Goal: Task Accomplishment & Management: Complete application form

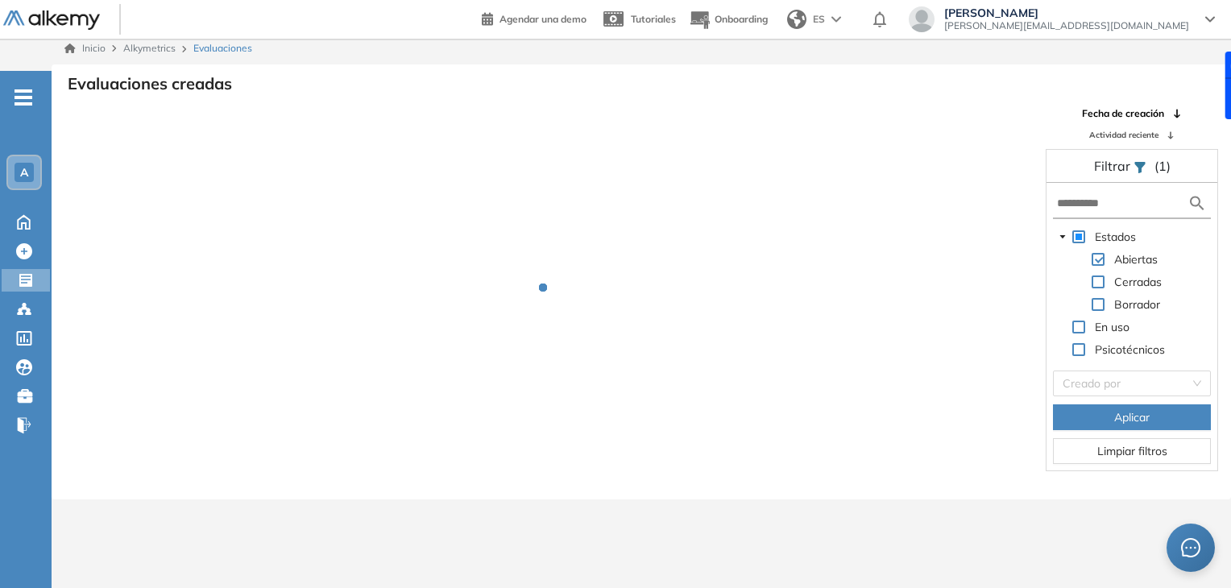
scroll to position [39, 0]
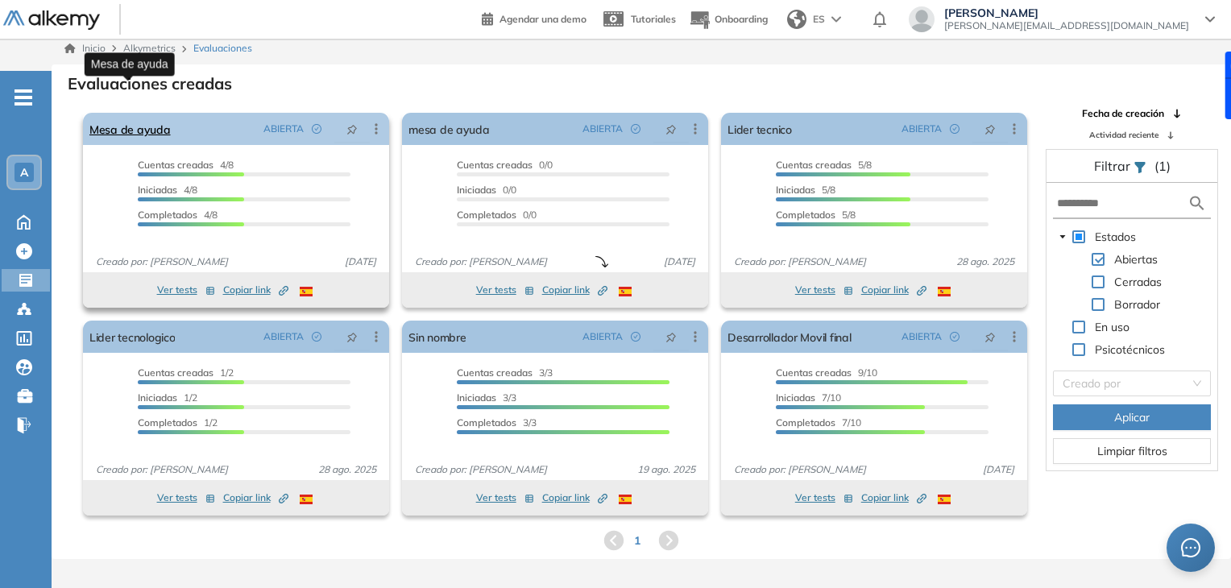
click at [139, 113] on link "Mesa de ayuda" at bounding box center [129, 129] width 81 height 32
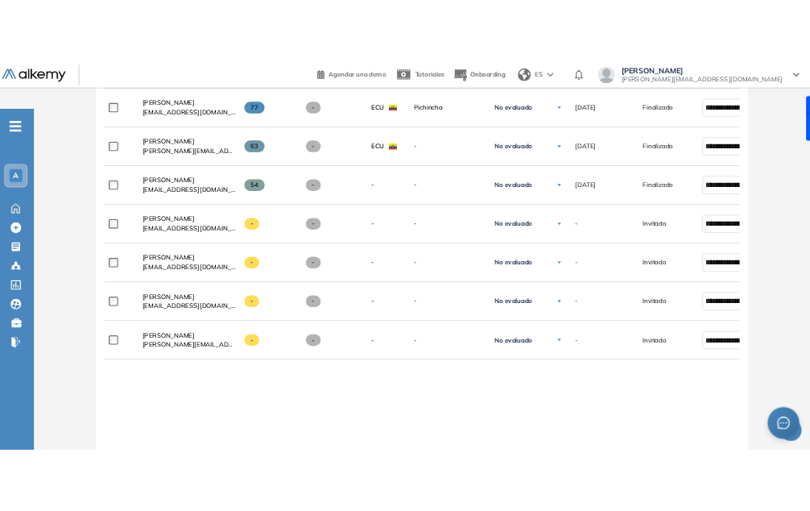
scroll to position [657, 0]
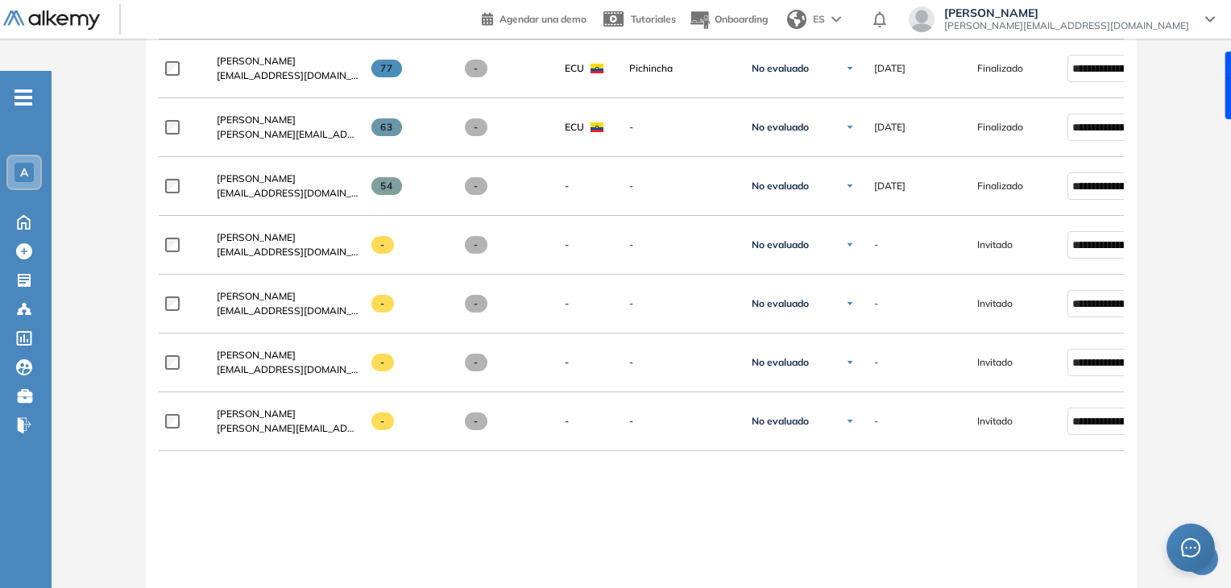
click at [124, 354] on div "Evaluación : Mesa de ayuda Abierta Ver evaluación Cerrar evaluación Dashboard E…" at bounding box center [641, 107] width 1167 height 1320
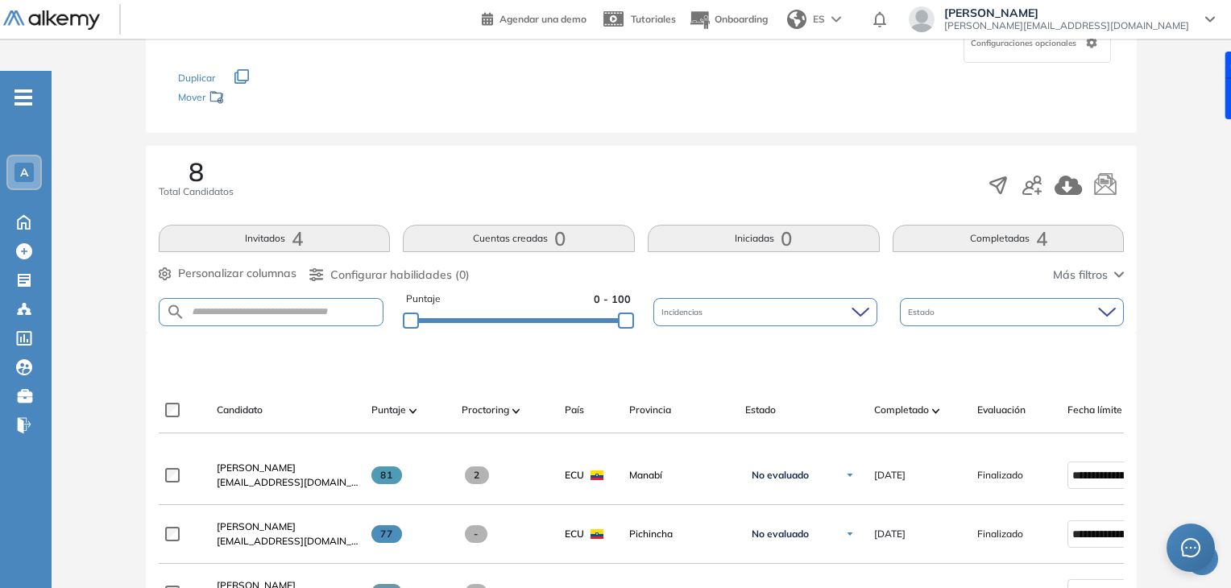
scroll to position [192, 0]
click at [1037, 175] on icon "button" at bounding box center [1031, 184] width 19 height 19
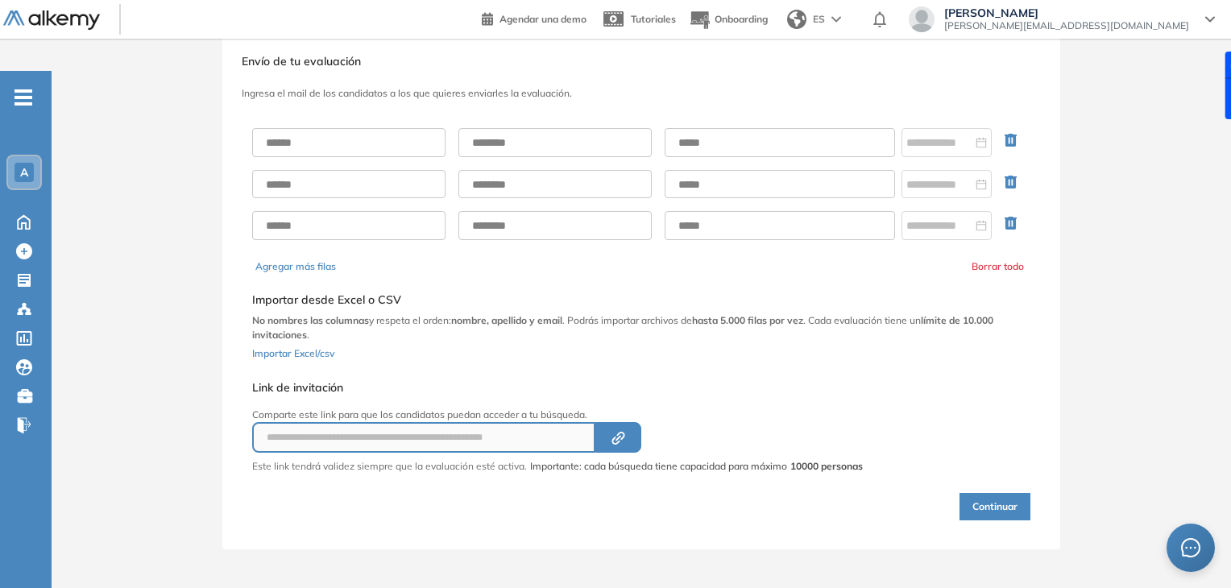
scroll to position [34, 0]
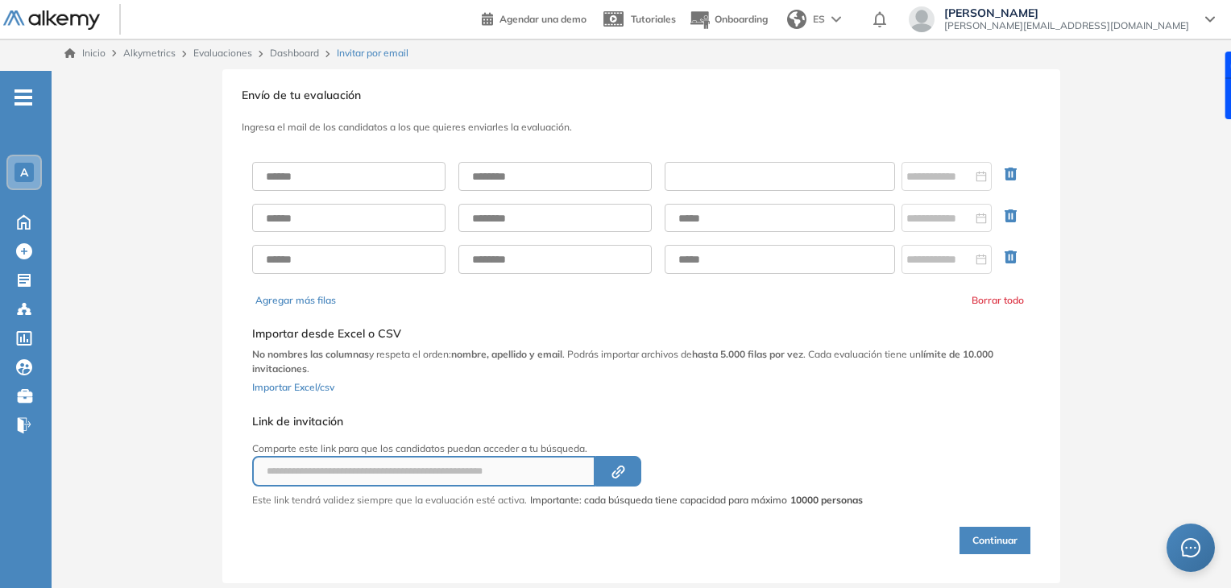
click at [822, 162] on input "text" at bounding box center [780, 176] width 230 height 29
paste input "**********"
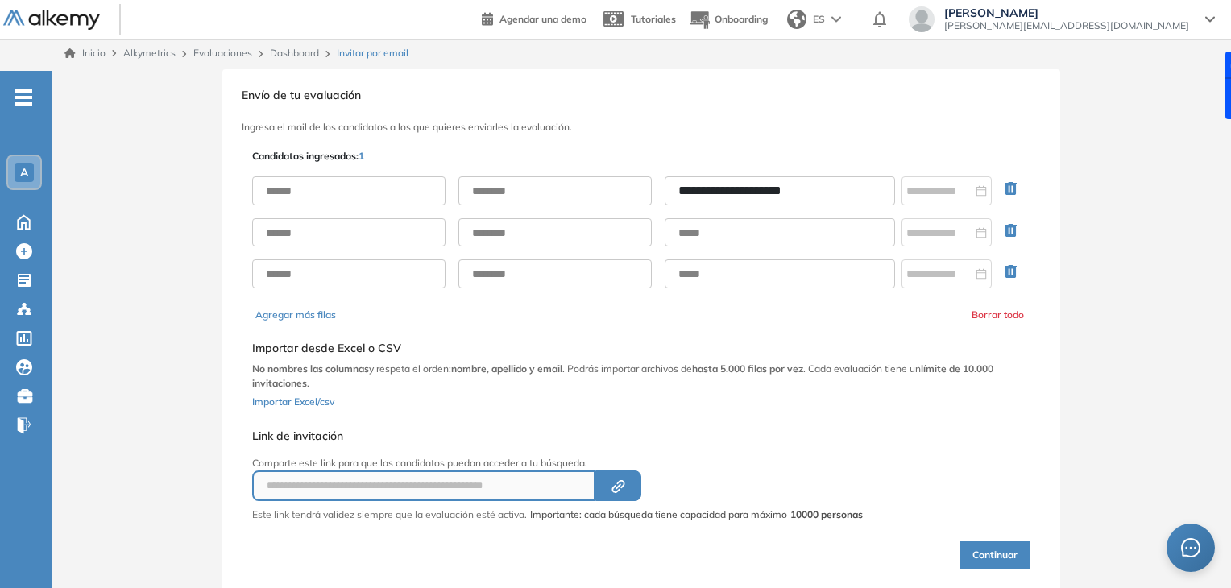
type input "**********"
click at [406, 176] on input "text" at bounding box center [348, 190] width 193 height 29
type input "*****"
click at [476, 176] on input "text" at bounding box center [554, 190] width 193 height 29
type input "********"
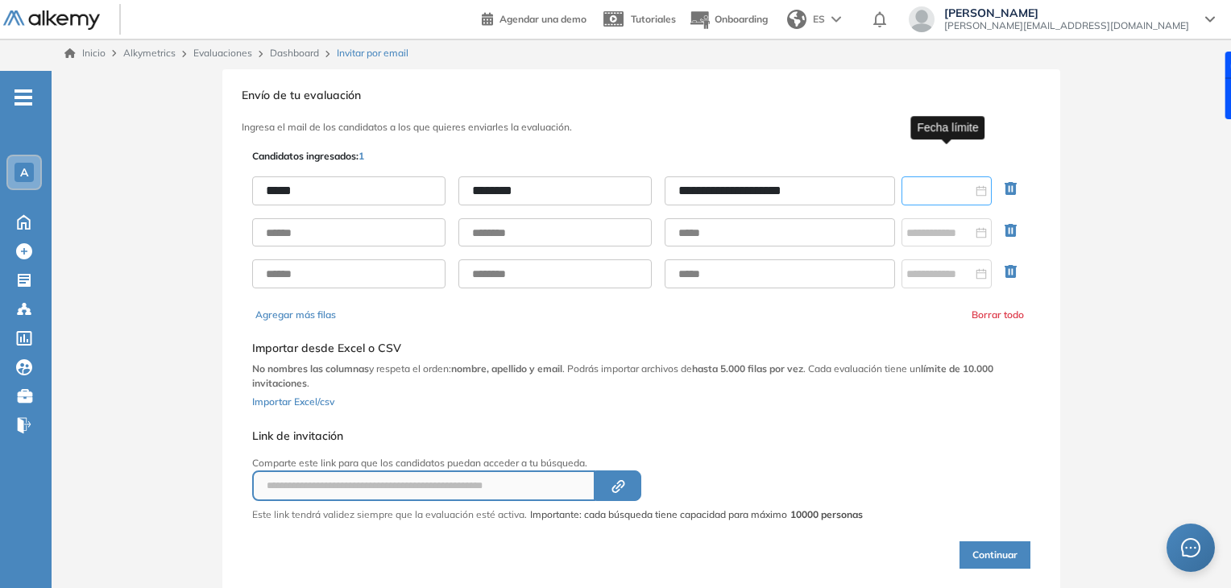
click at [926, 182] on input at bounding box center [939, 191] width 66 height 18
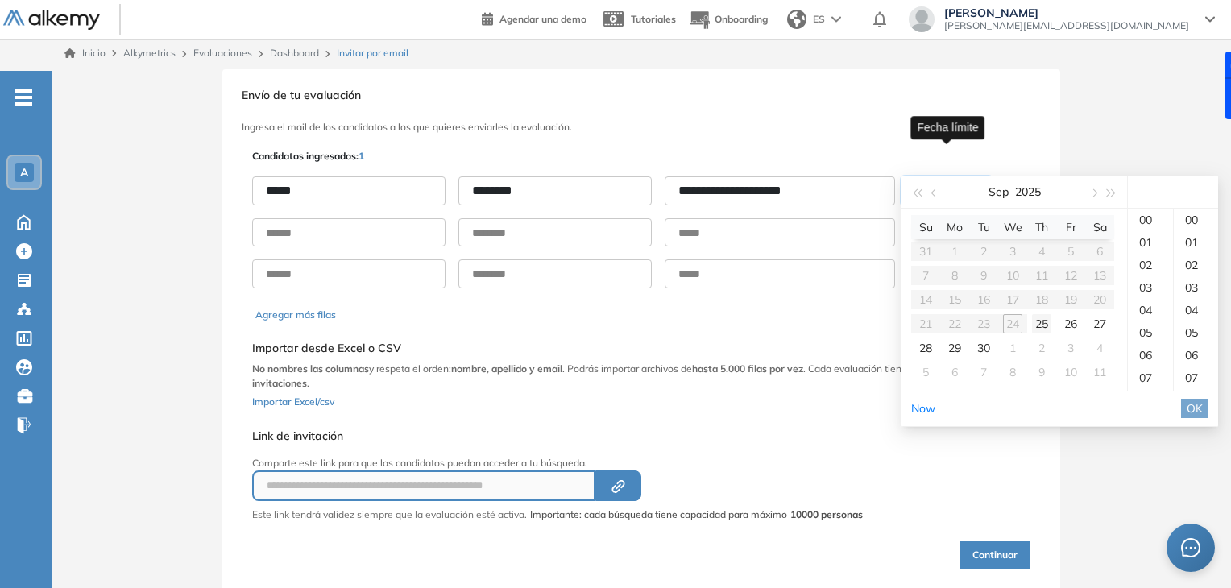
click at [1041, 321] on div "25" at bounding box center [1041, 323] width 19 height 19
click at [1141, 342] on div "14" at bounding box center [1150, 330] width 45 height 23
click at [1144, 231] on div "23" at bounding box center [1150, 220] width 45 height 23
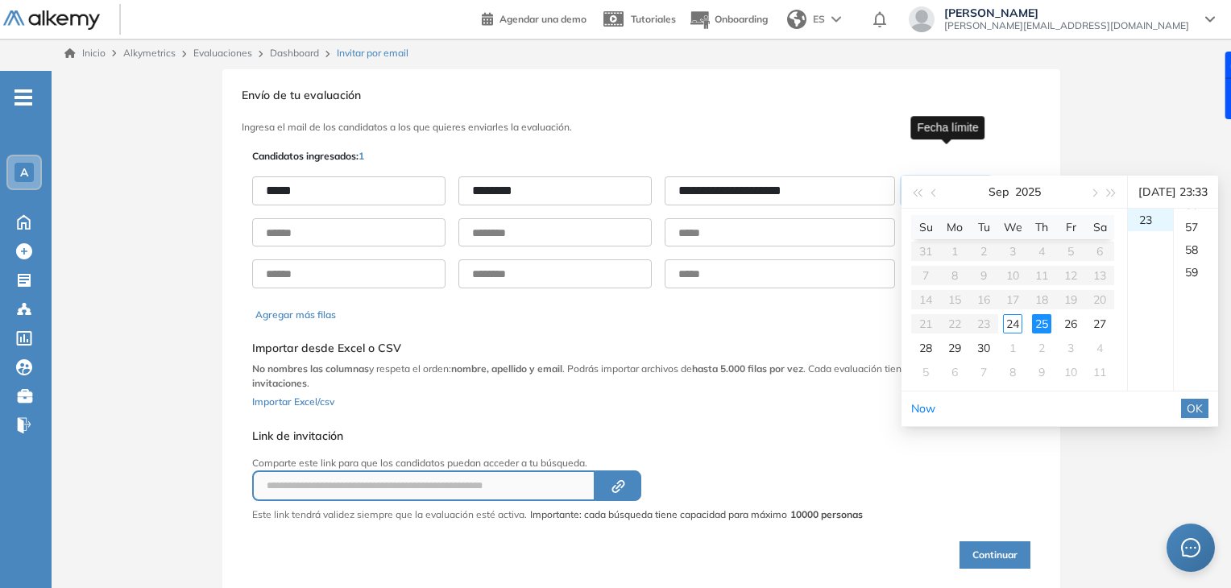
scroll to position [1332, 0]
click at [1200, 231] on div "59" at bounding box center [1196, 220] width 44 height 23
type input "**********"
click at [1203, 417] on span "OK" at bounding box center [1195, 409] width 16 height 18
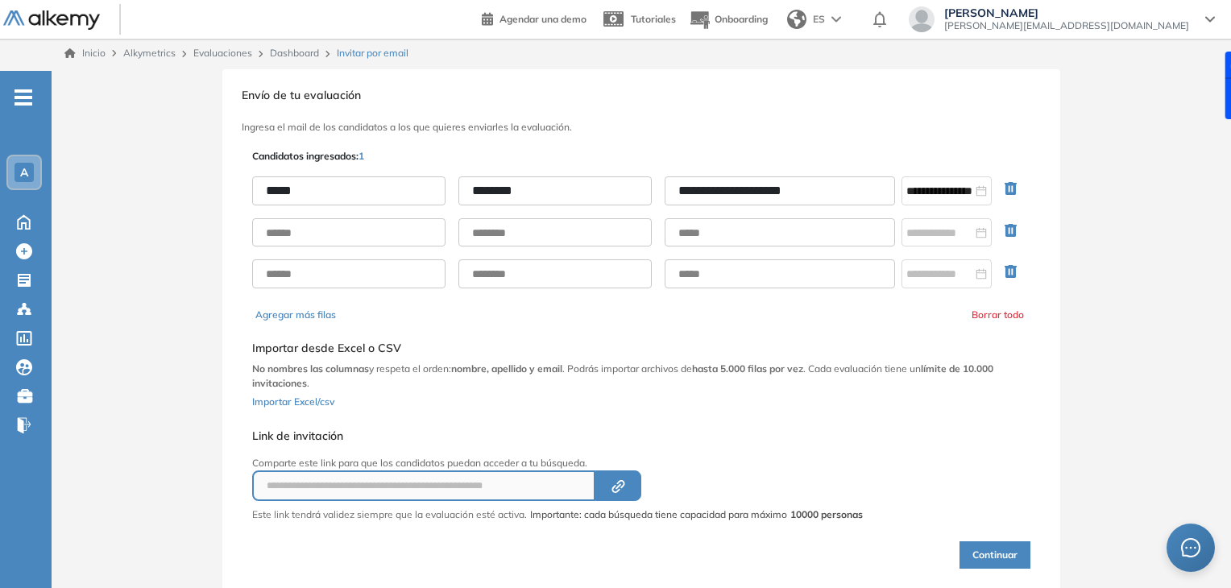
click at [1009, 224] on icon "button" at bounding box center [1014, 233] width 19 height 19
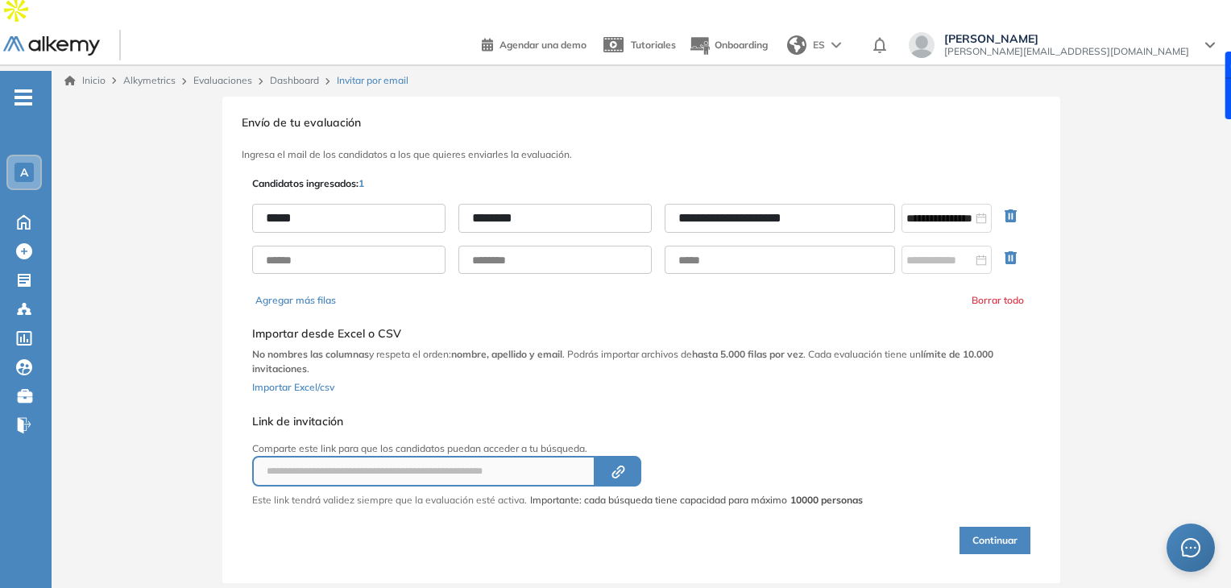
click at [1013, 251] on icon "button" at bounding box center [1014, 260] width 19 height 19
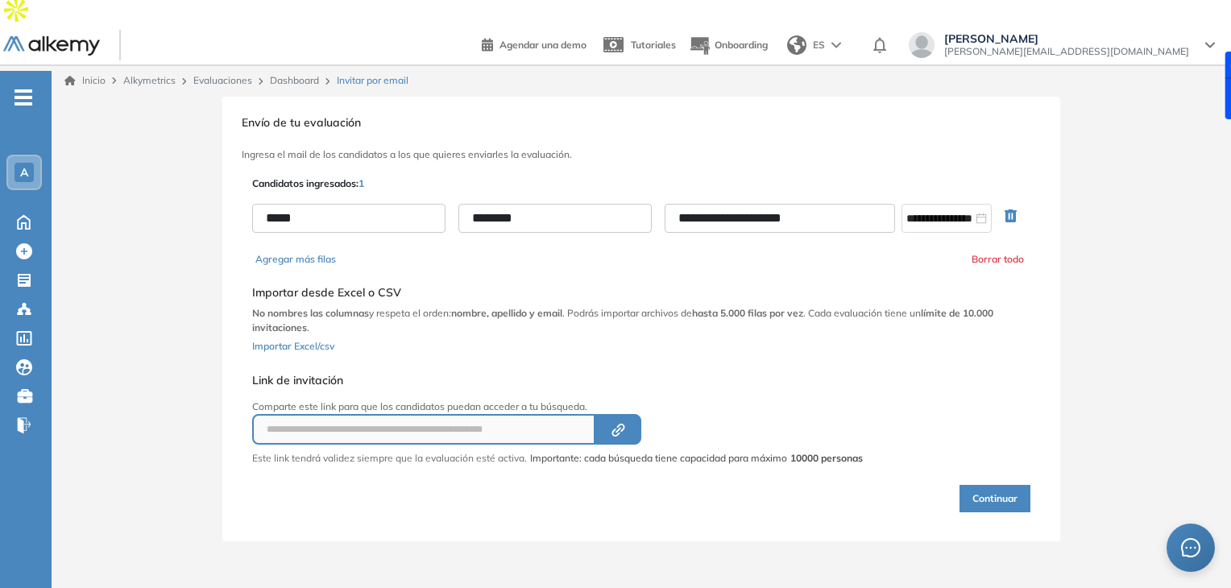
scroll to position [0, 0]
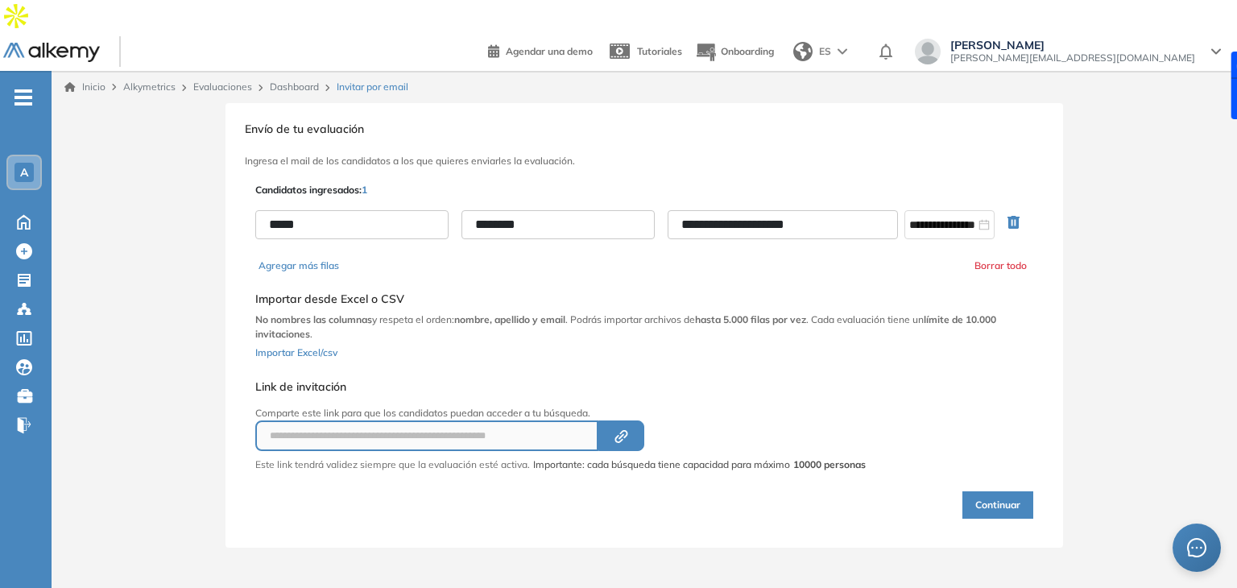
click at [993, 491] on button "Continuar" at bounding box center [998, 504] width 71 height 27
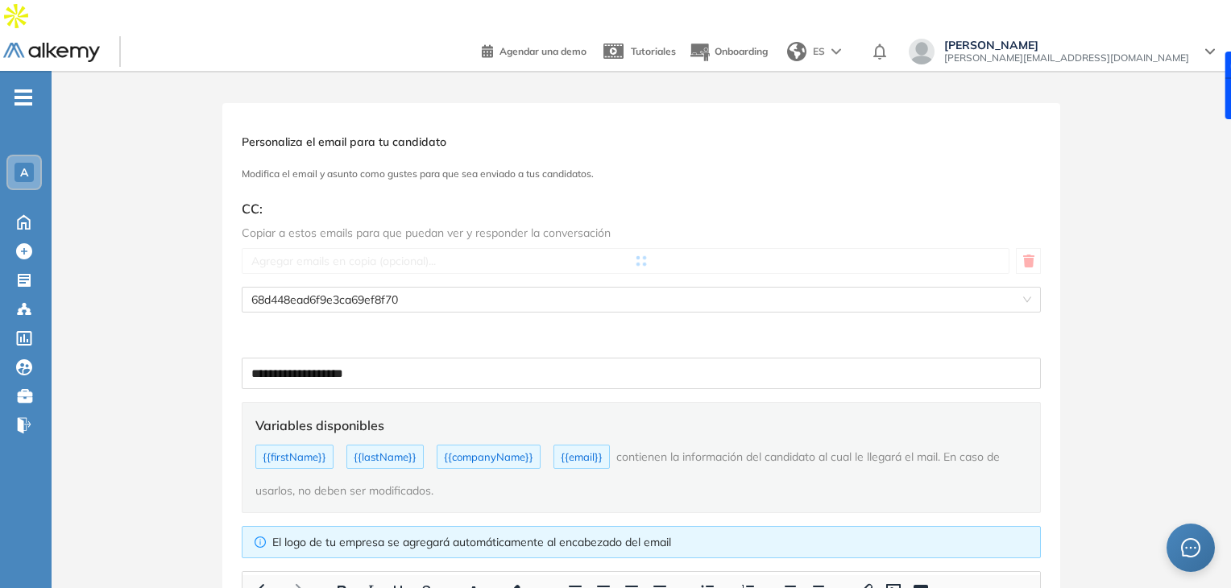
type input "**********"
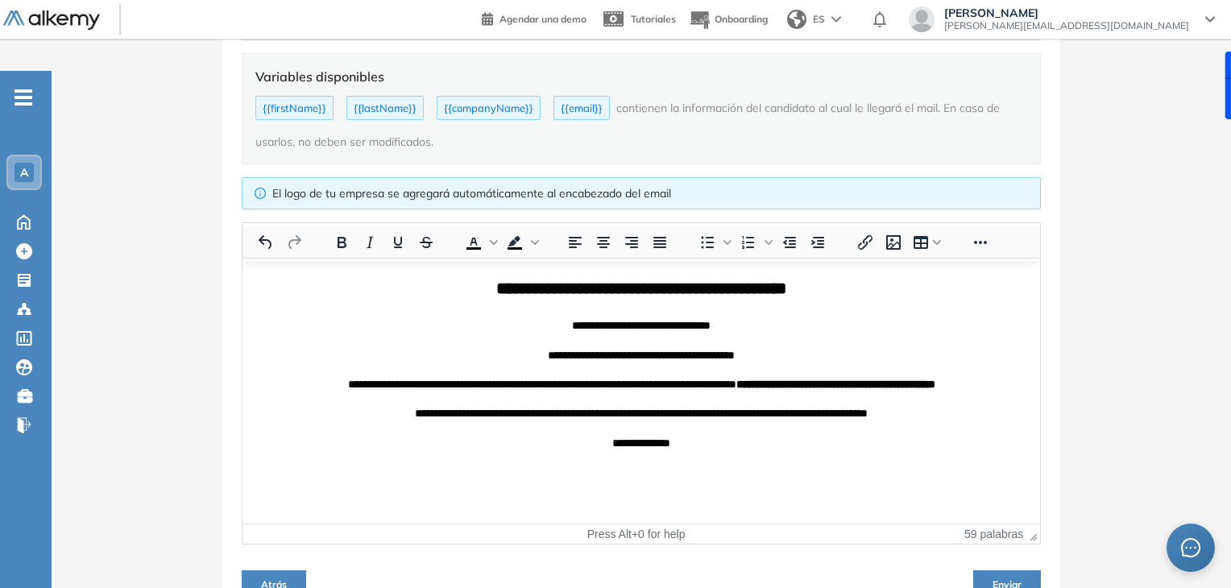
click at [998, 578] on span "Enviar" at bounding box center [1006, 584] width 29 height 12
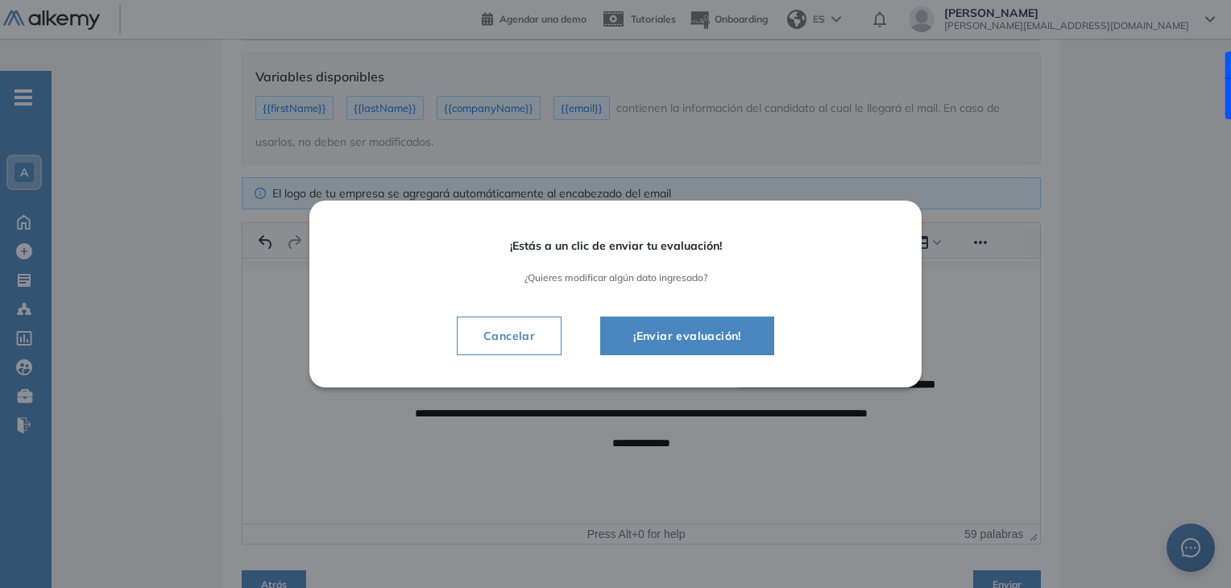
click at [706, 344] on span "¡Enviar evaluación!" at bounding box center [687, 335] width 134 height 19
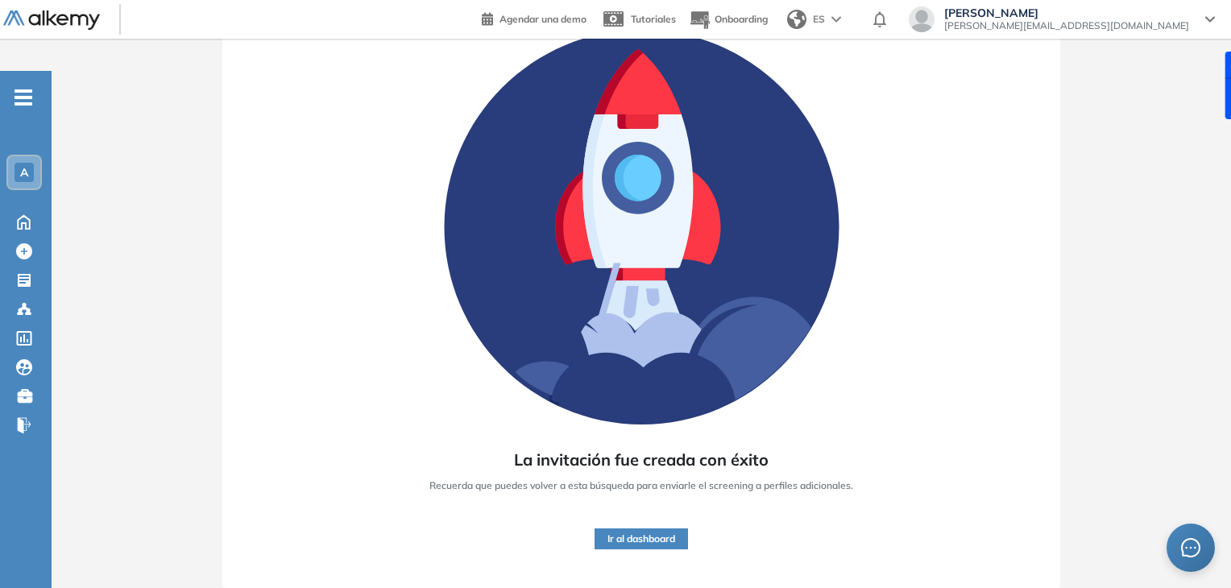
scroll to position [122, 0]
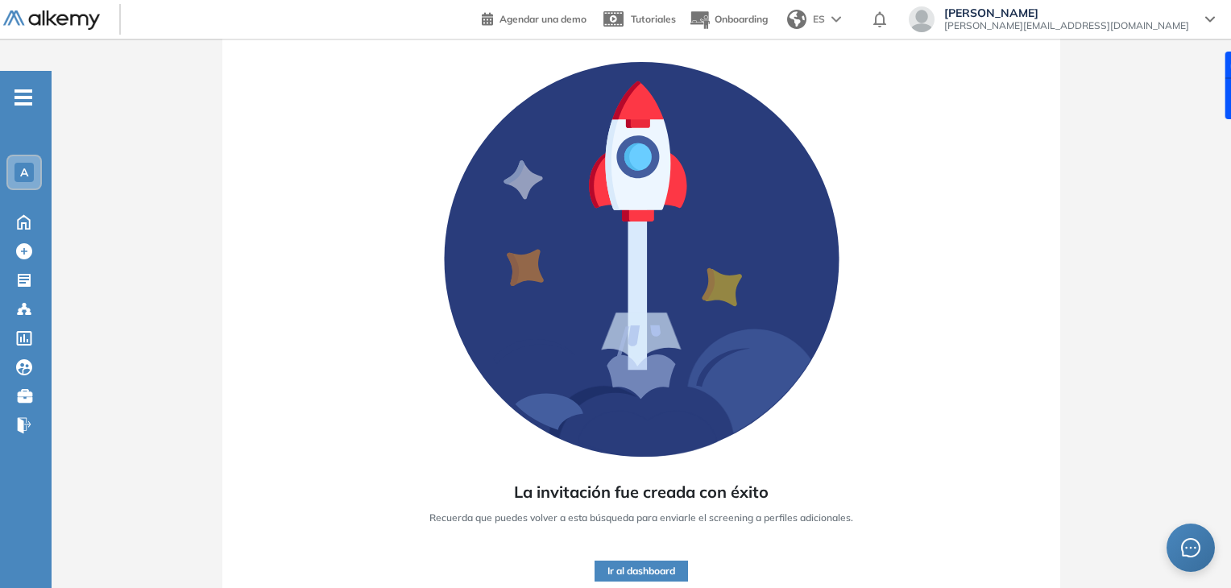
click at [654, 561] on button "Ir al dashboard" at bounding box center [641, 571] width 93 height 21
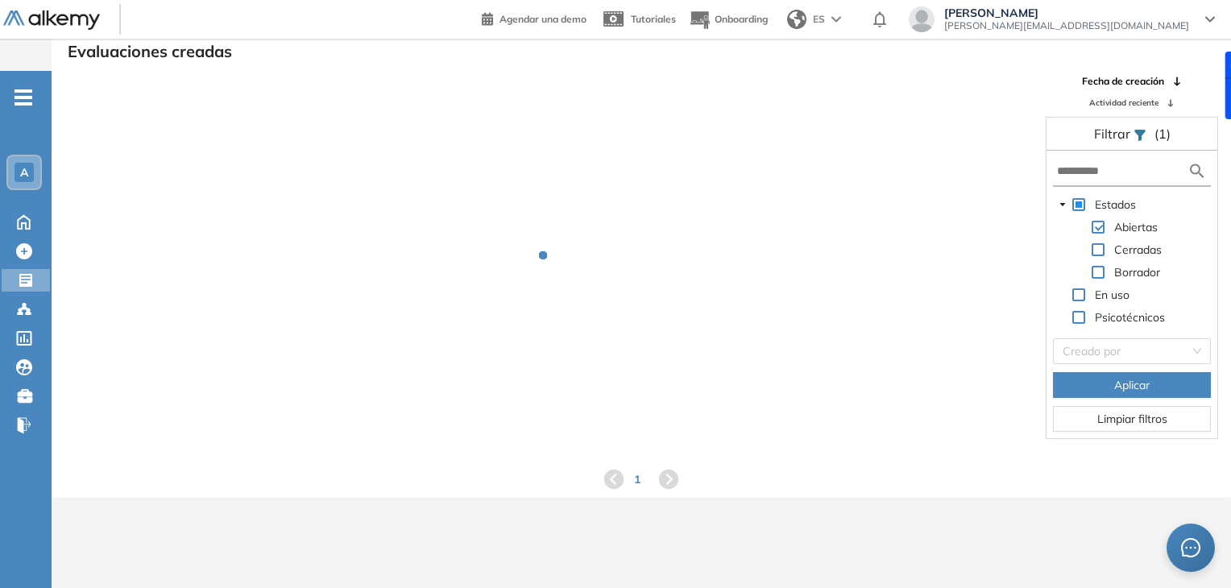
scroll to position [39, 0]
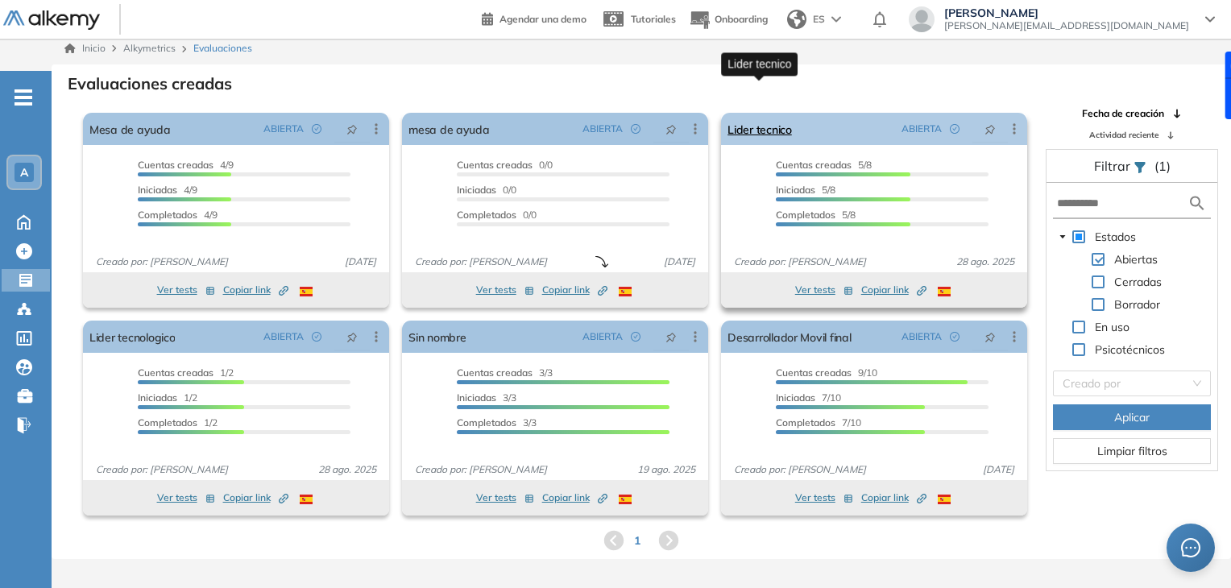
click at [765, 113] on link "Lider tecnico" at bounding box center [759, 129] width 64 height 32
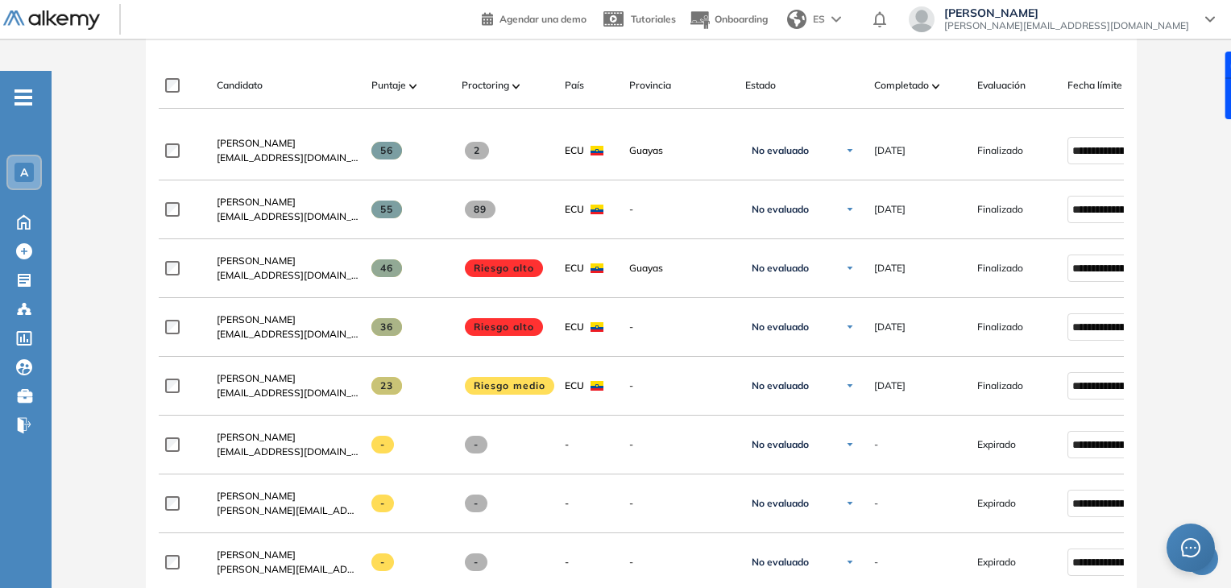
scroll to position [557, 0]
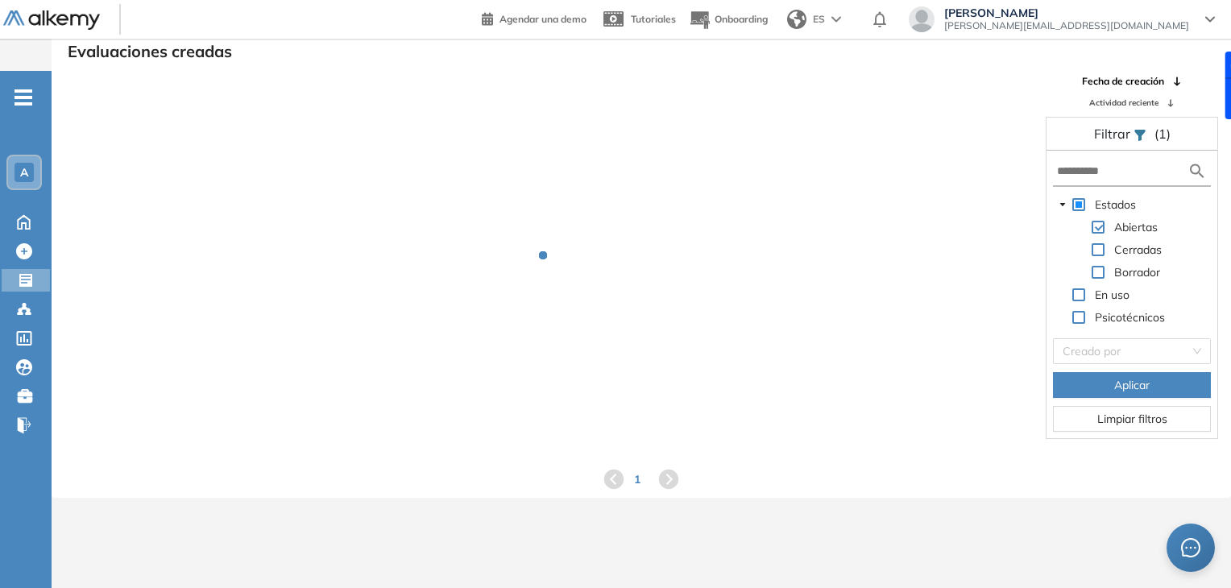
scroll to position [39, 0]
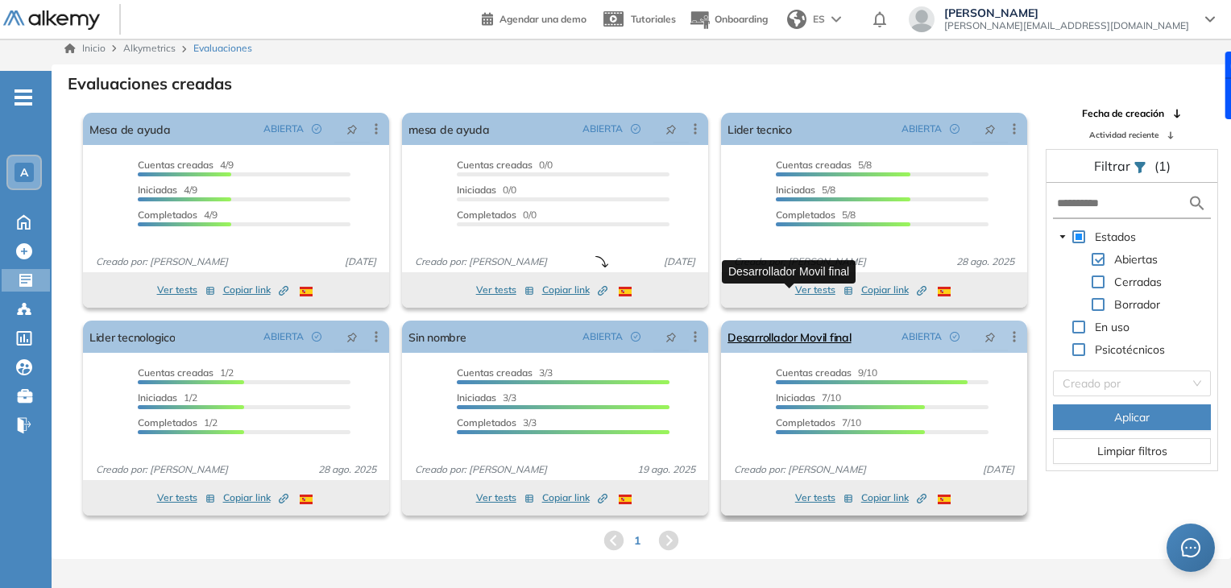
click at [826, 321] on link "Desarrollador Movil final" at bounding box center [788, 337] width 123 height 32
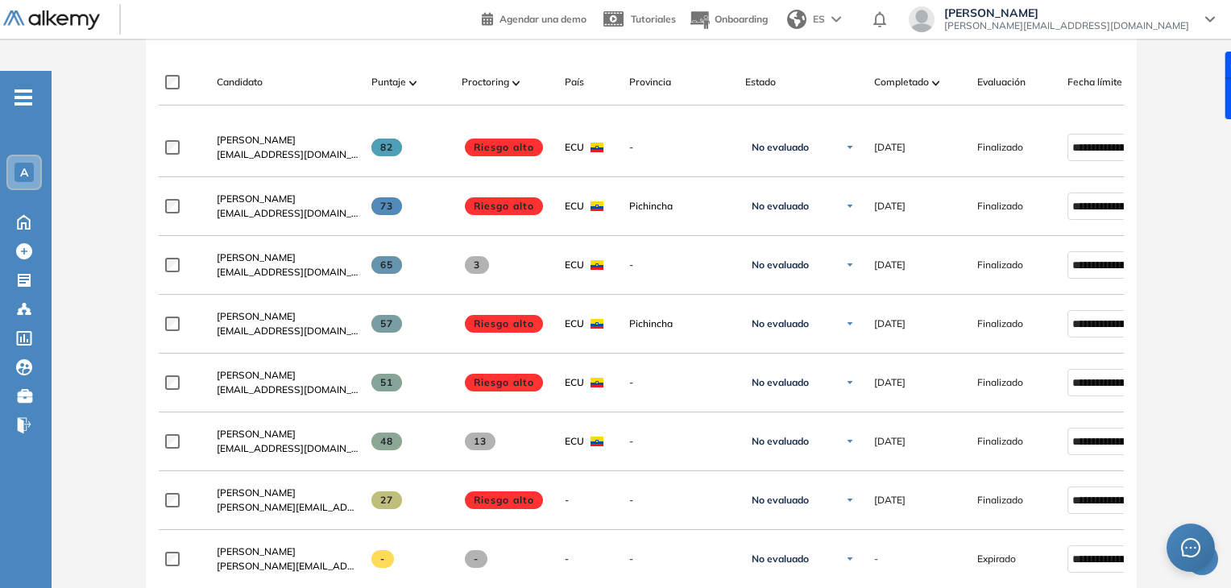
scroll to position [520, 0]
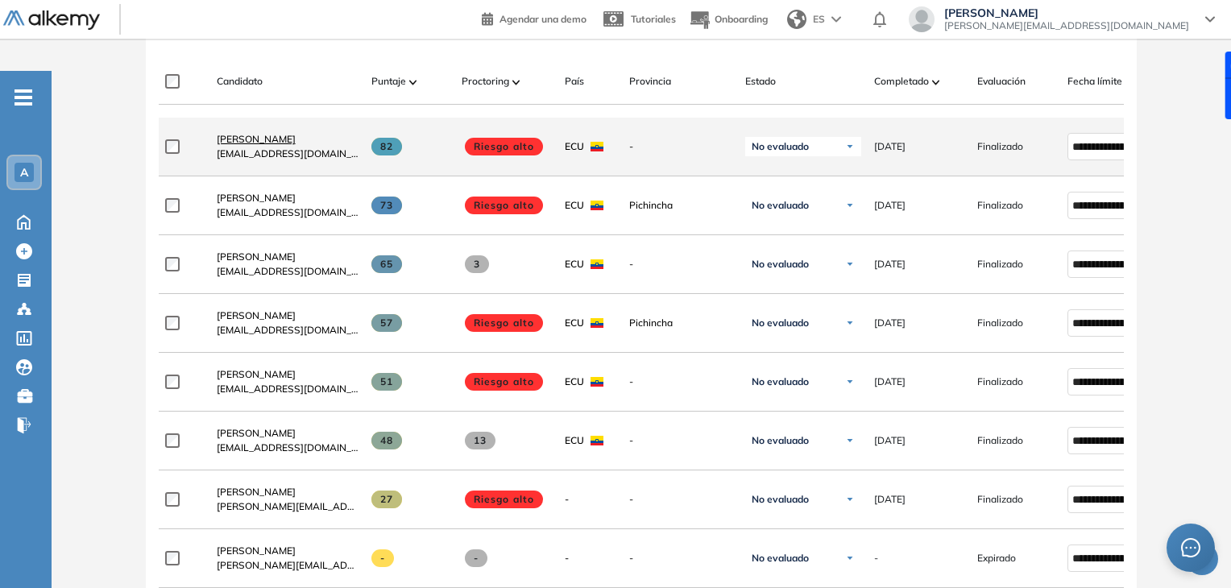
click at [270, 133] on span "[PERSON_NAME]" at bounding box center [256, 139] width 79 height 12
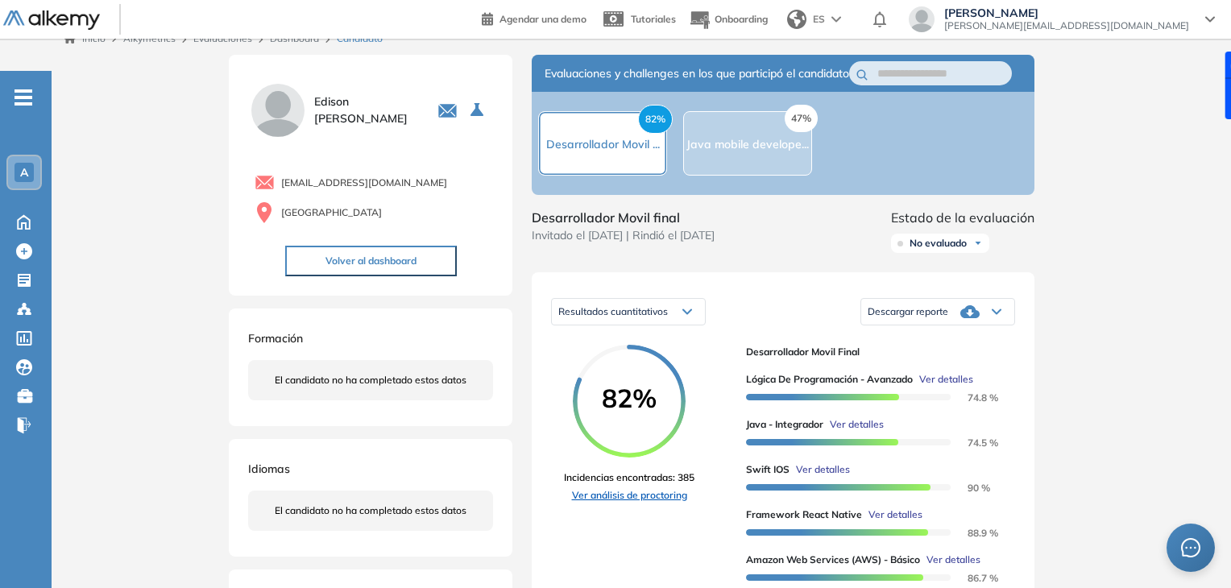
scroll to position [201, 0]
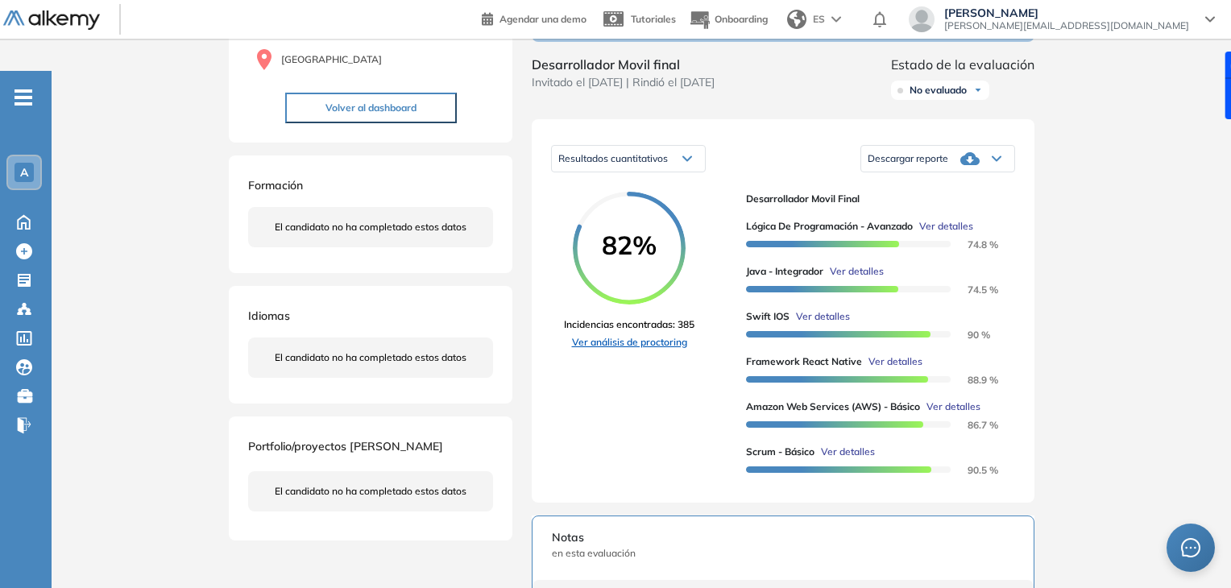
click at [657, 335] on link "Ver análisis de proctoring" at bounding box center [629, 342] width 131 height 15
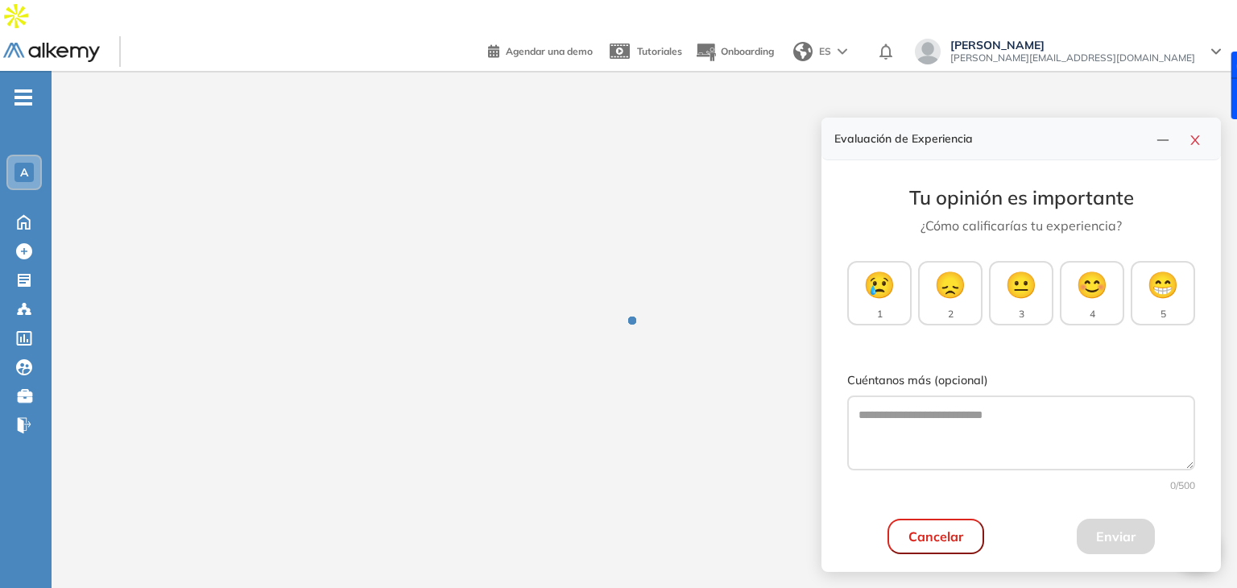
click at [657, 323] on div at bounding box center [645, 332] width 1186 height 113
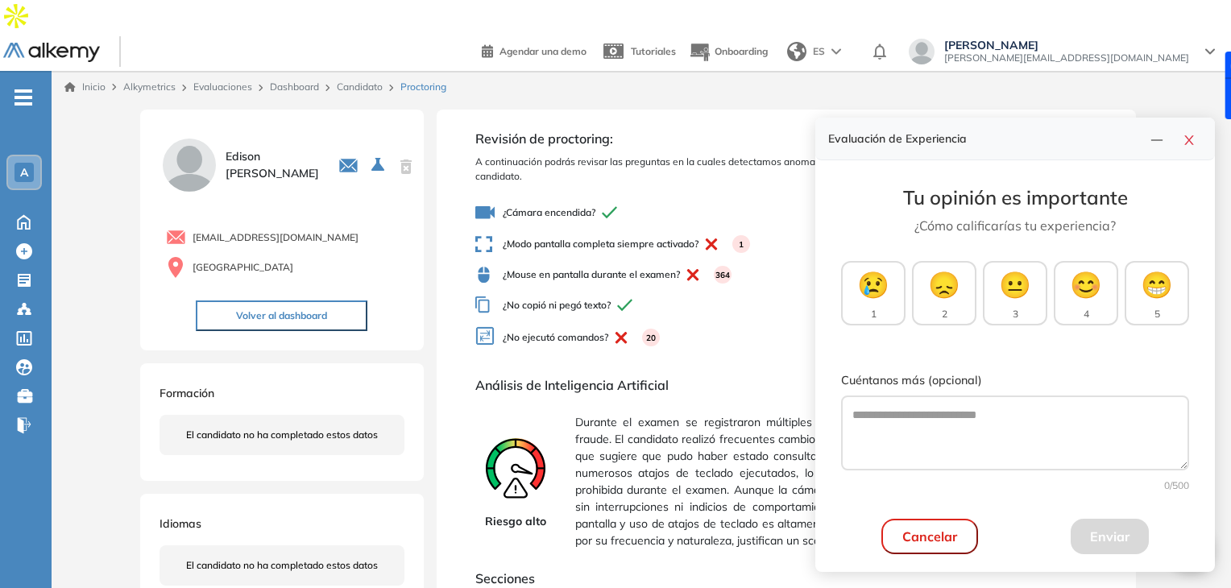
scroll to position [61, 0]
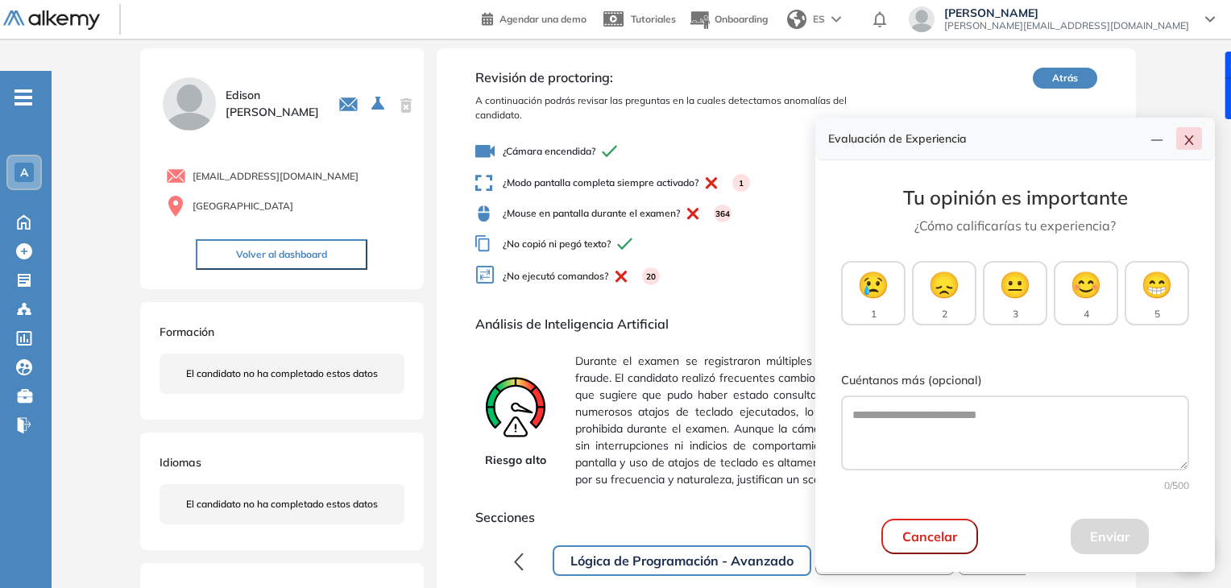
click at [1181, 143] on button "button" at bounding box center [1189, 138] width 26 height 23
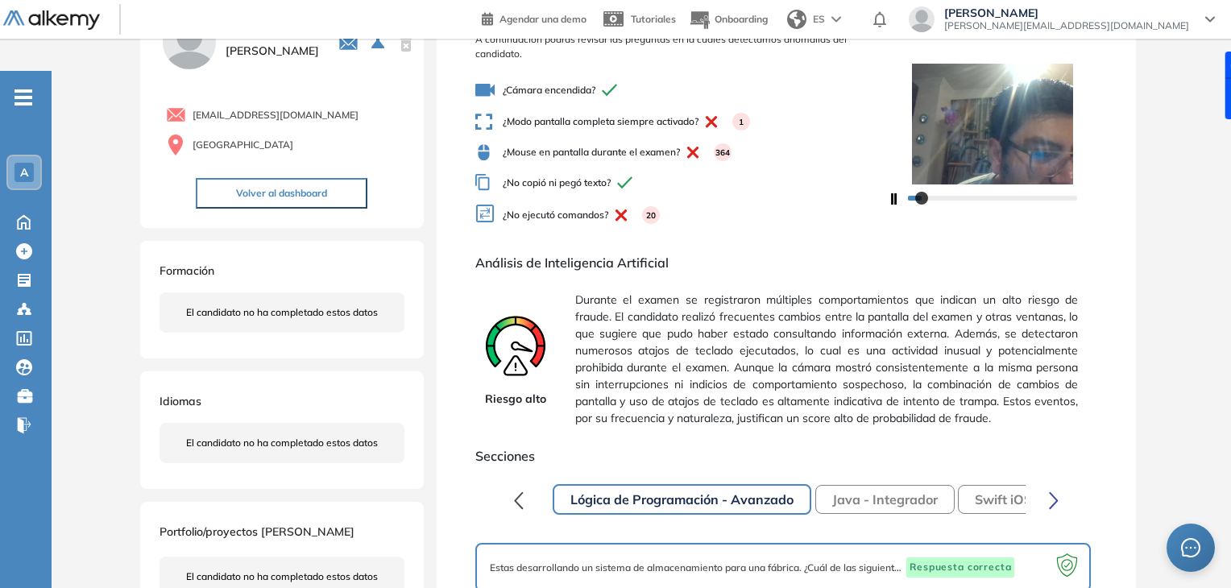
scroll to position [122, 0]
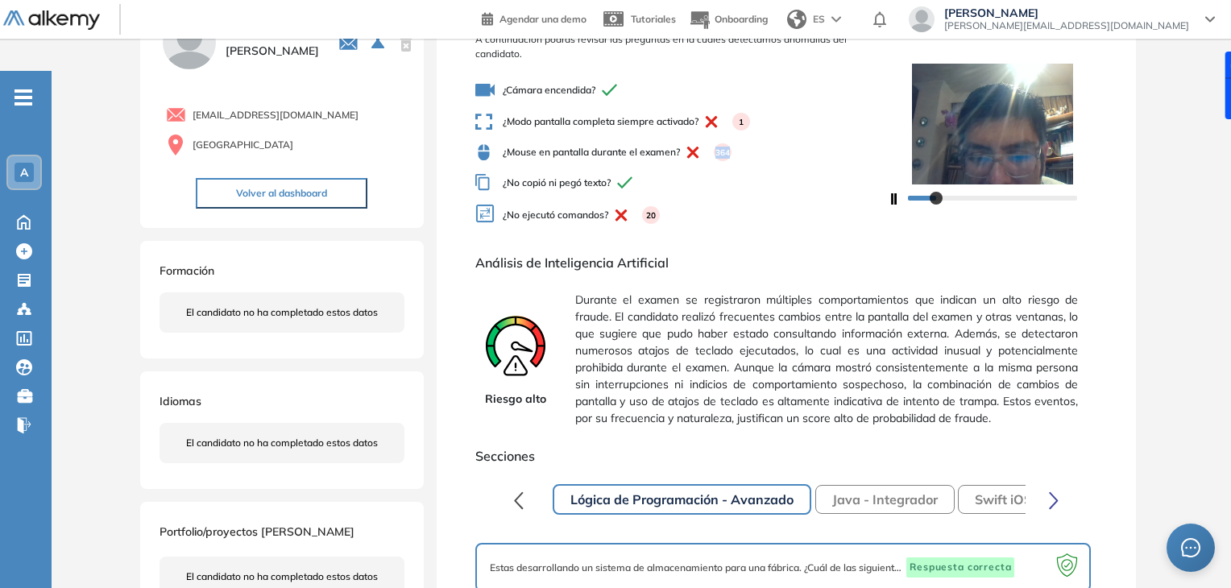
drag, startPoint x: 718, startPoint y: 116, endPoint x: 731, endPoint y: 123, distance: 14.8
click at [731, 143] on div "364" at bounding box center [723, 152] width 18 height 18
click at [743, 139] on div "¿Cámara encendida? ¿Modo pantalla completa siempre activado? 1 ¿Mouse en pantal…" at bounding box center [681, 154] width 413 height 160
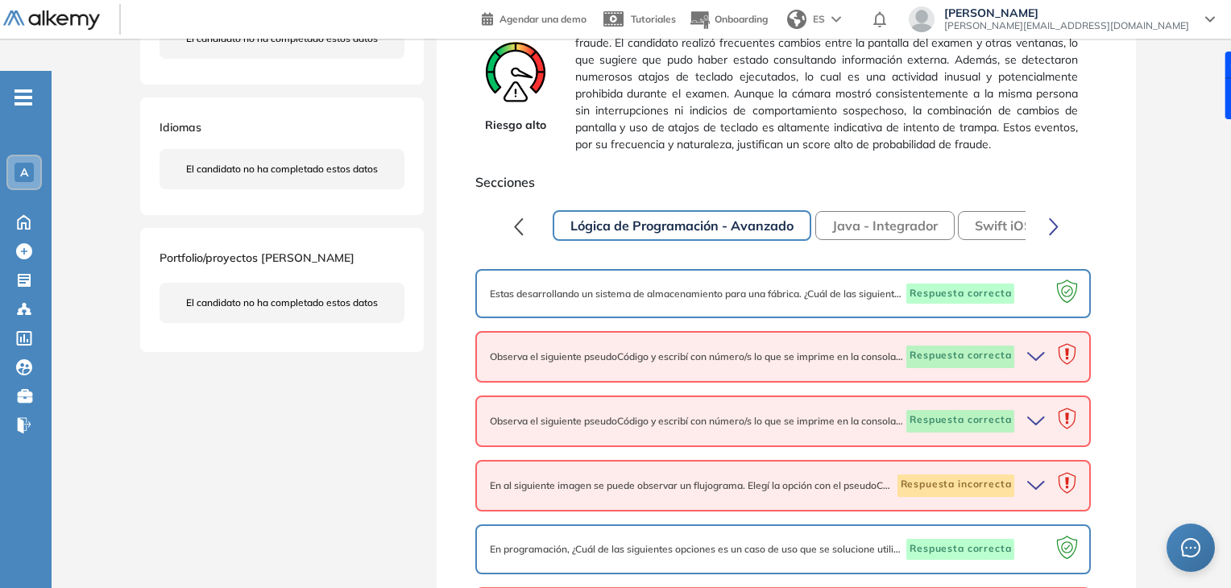
scroll to position [419, 0]
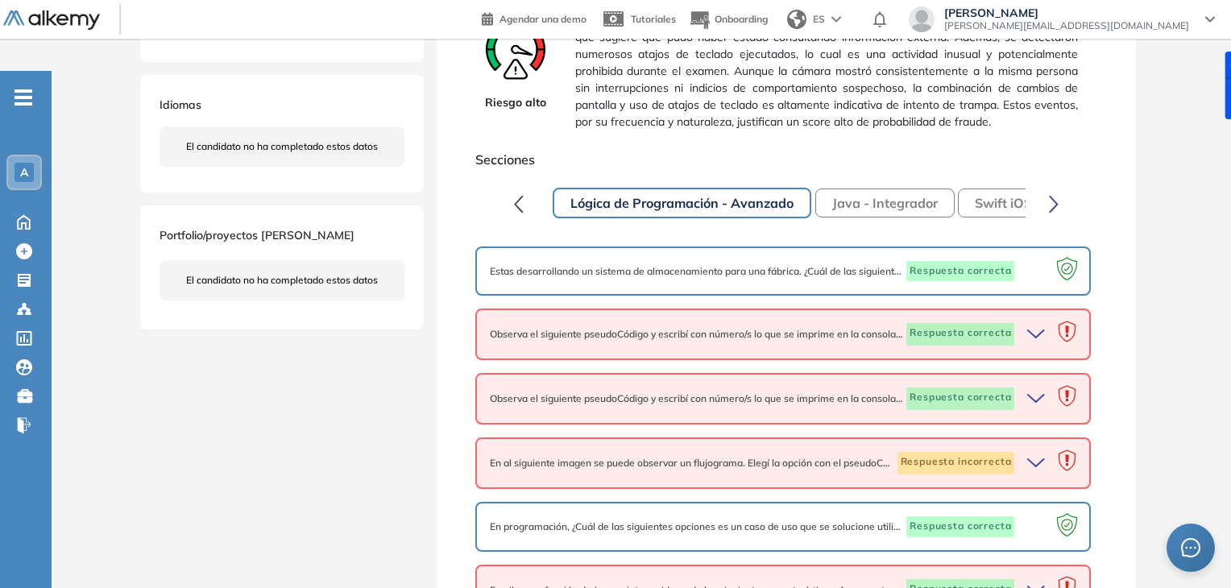
click at [1038, 452] on icon "button" at bounding box center [1038, 463] width 23 height 23
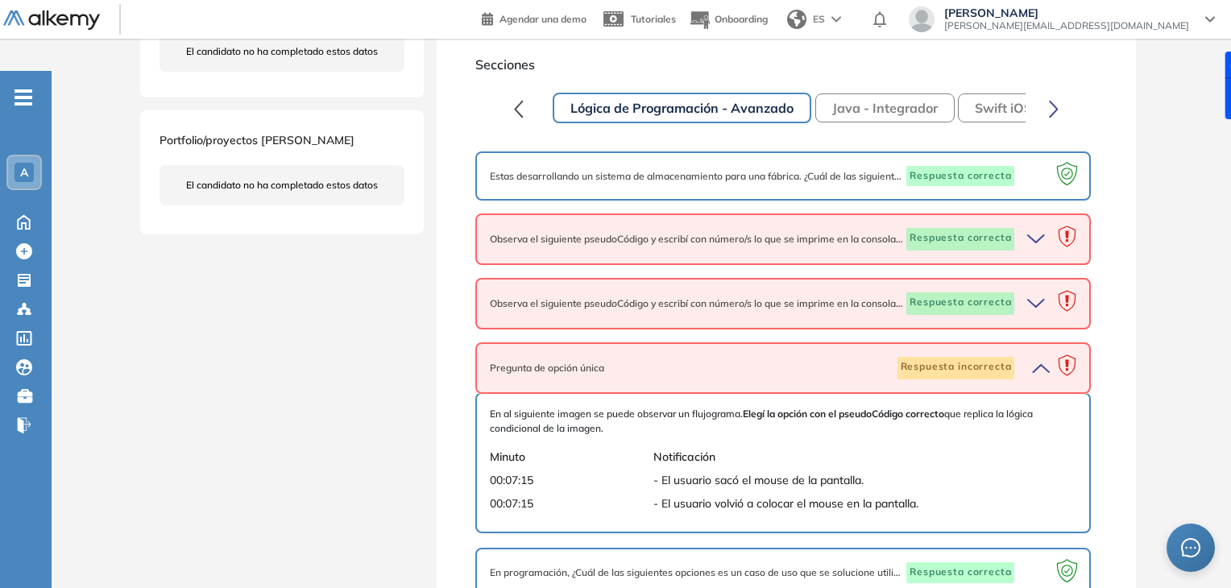
scroll to position [512, 0]
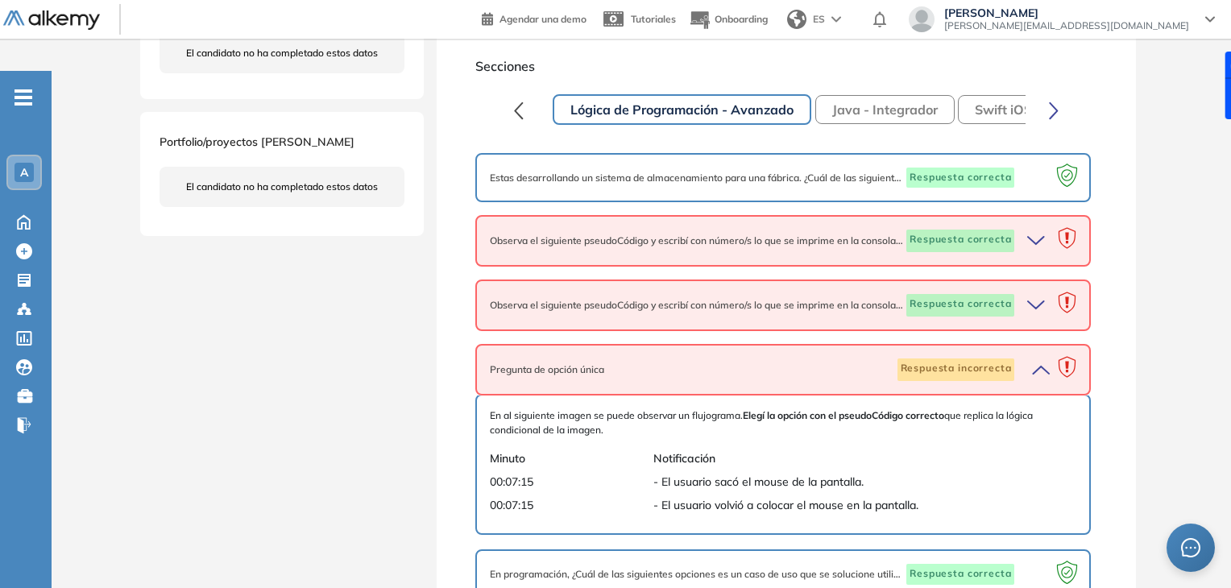
click at [671, 497] on span "- El usuario volvió a colocar el mouse en la pantalla." at bounding box center [849, 505] width 392 height 17
click at [723, 354] on div "Pregunta de opción única Respuesta incorrecta" at bounding box center [783, 370] width 616 height 52
click at [724, 348] on div "Pregunta de opción única Respuesta incorrecta" at bounding box center [783, 370] width 616 height 52
click at [1036, 358] on icon "button" at bounding box center [1038, 369] width 23 height 23
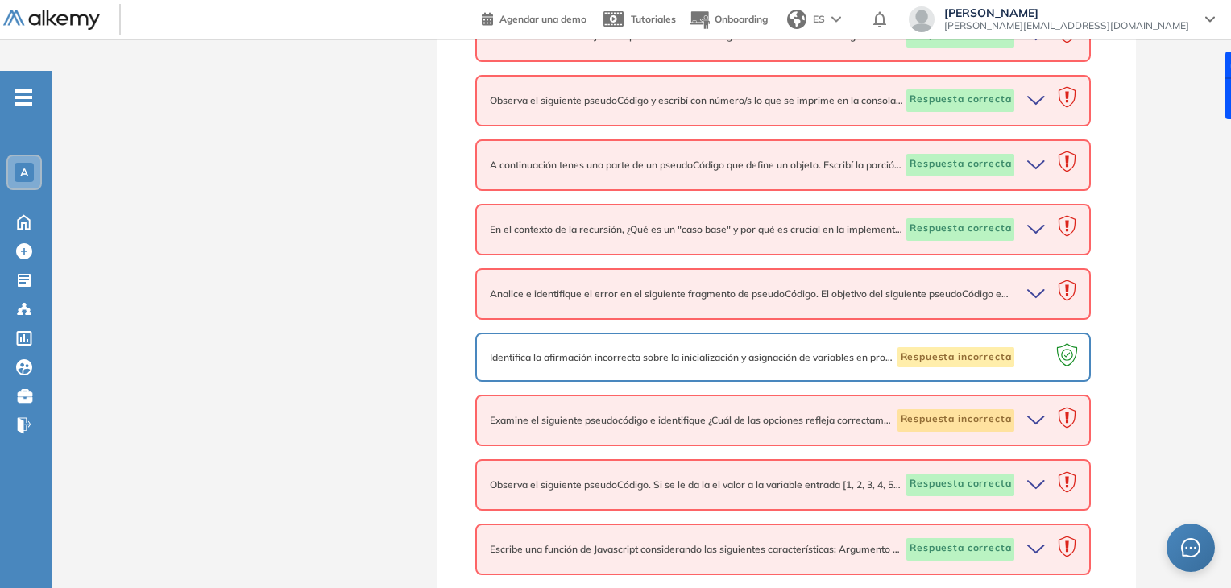
scroll to position [982, 0]
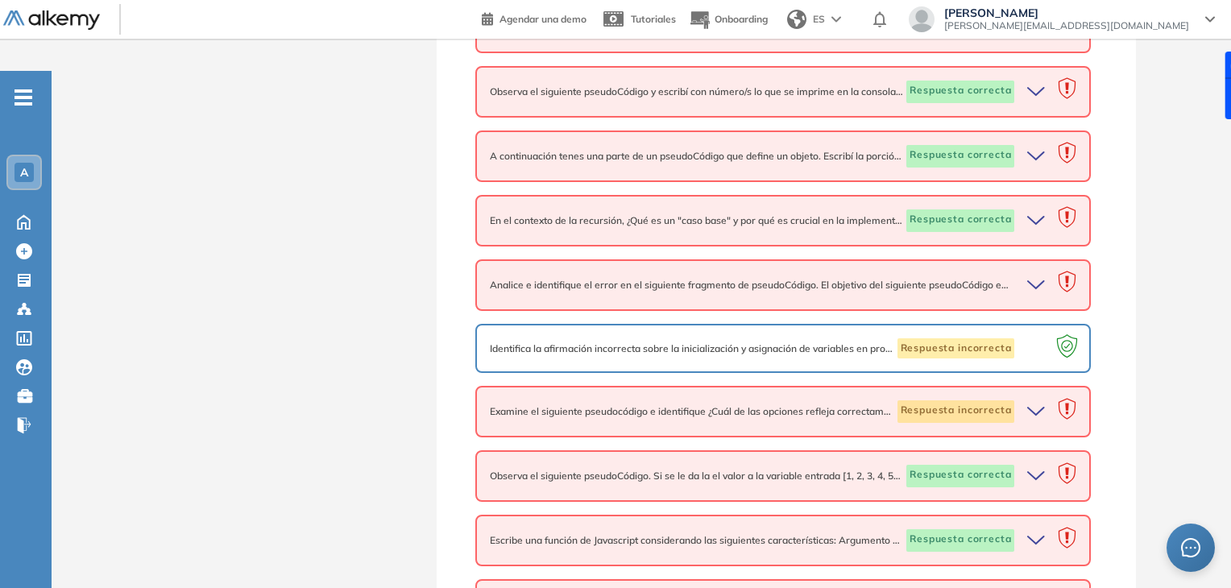
click at [1041, 400] on icon "button" at bounding box center [1038, 411] width 23 height 23
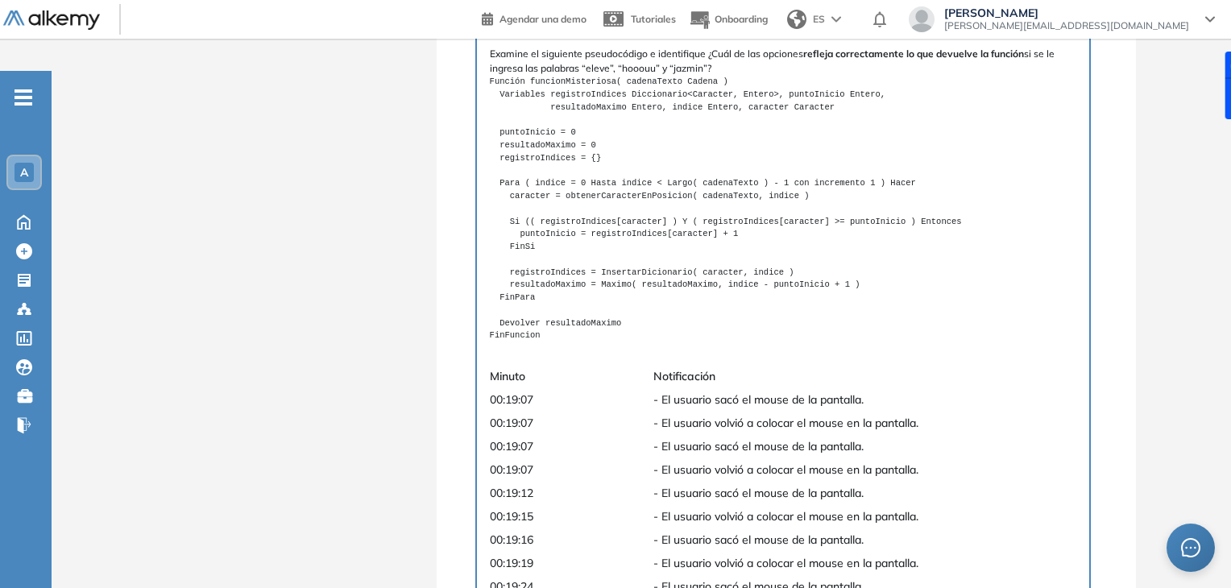
scroll to position [1384, 0]
click at [1212, 539] on div at bounding box center [1191, 548] width 48 height 48
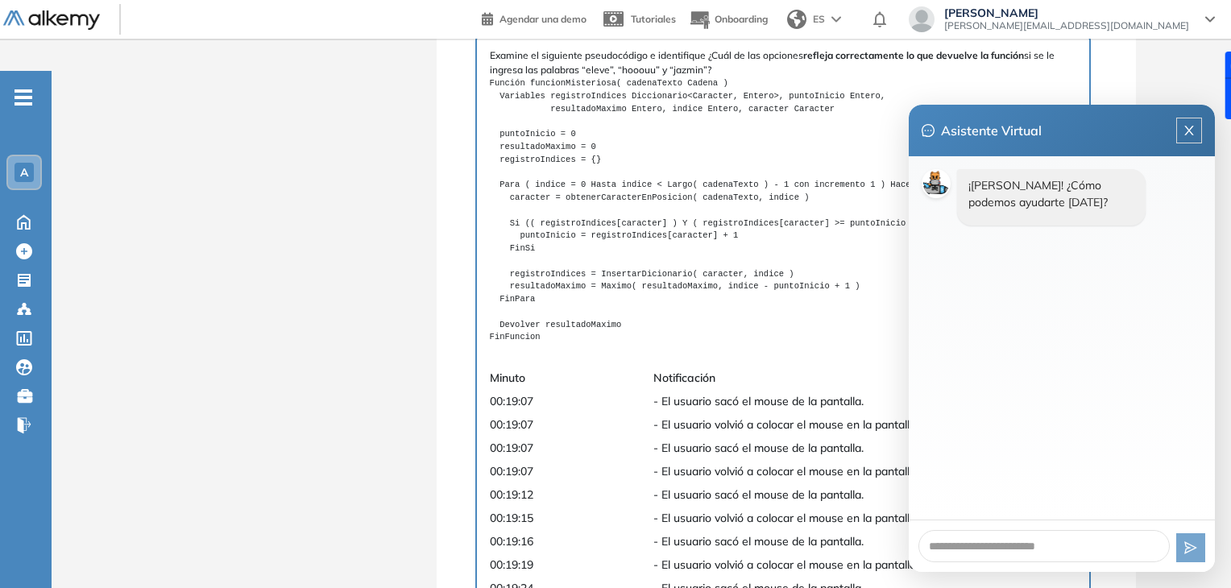
click at [806, 416] on span "- El usuario volvió a colocar el mouse en la pantalla." at bounding box center [849, 424] width 392 height 17
click at [790, 290] on pre "Función funcionMisteriosa( cadenaTexto Cadena ) Variables registroIndices Dicci…" at bounding box center [783, 210] width 587 height 267
click at [1205, 119] on div at bounding box center [1218, 86] width 26 height 68
click at [1187, 127] on icon "close" at bounding box center [1189, 130] width 13 height 13
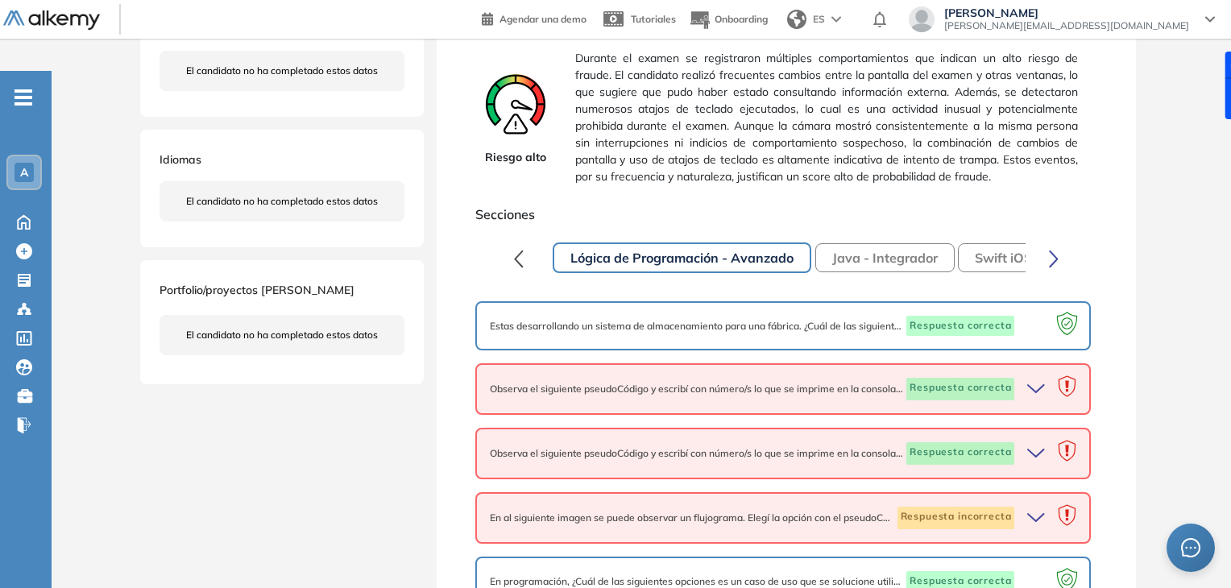
scroll to position [361, 0]
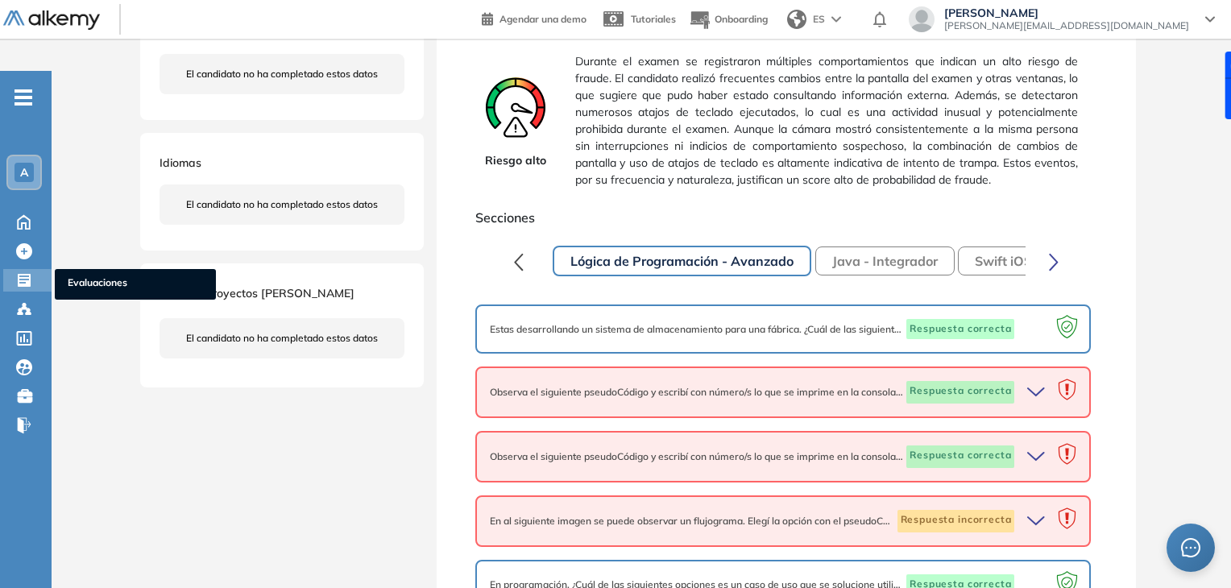
click at [84, 276] on span "Evaluaciones" at bounding box center [135, 285] width 135 height 18
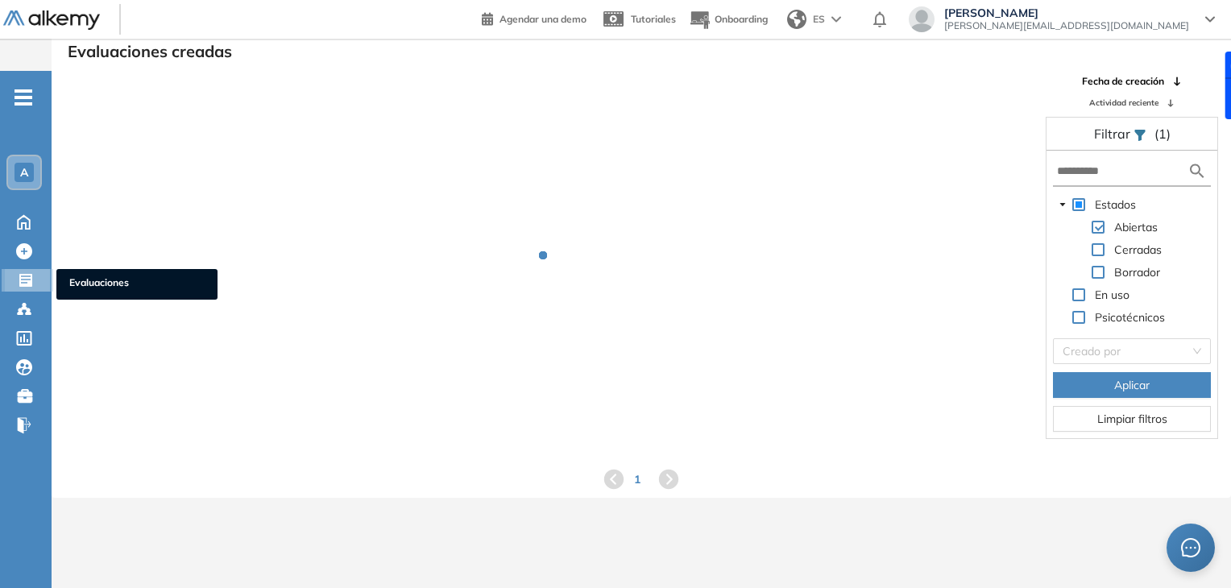
scroll to position [39, 0]
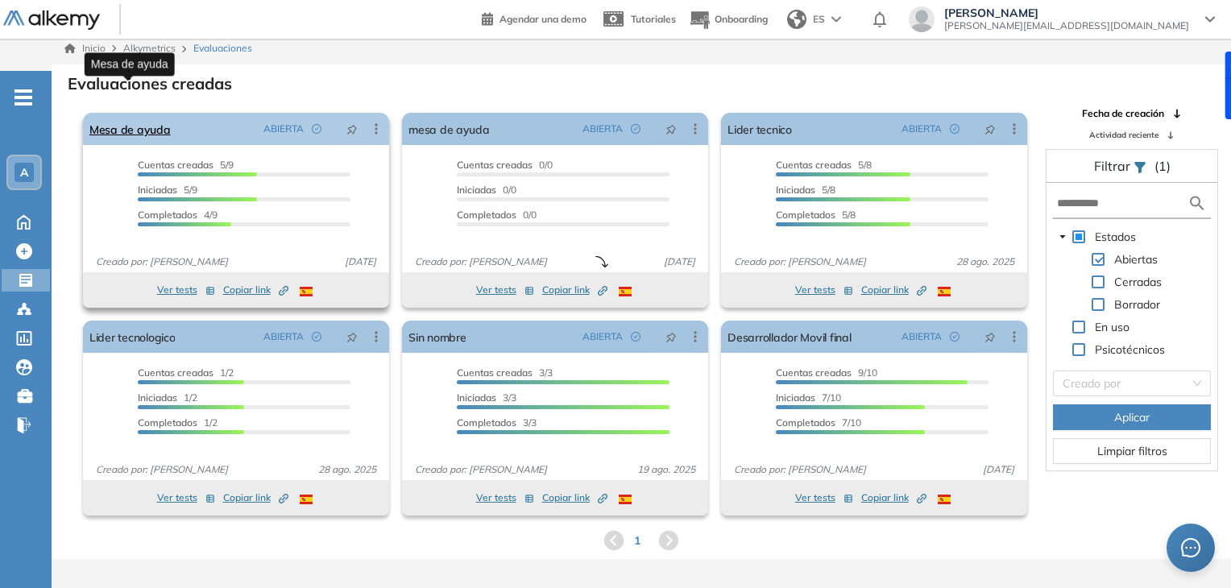
click at [151, 113] on link "Mesa de ayuda" at bounding box center [129, 129] width 81 height 32
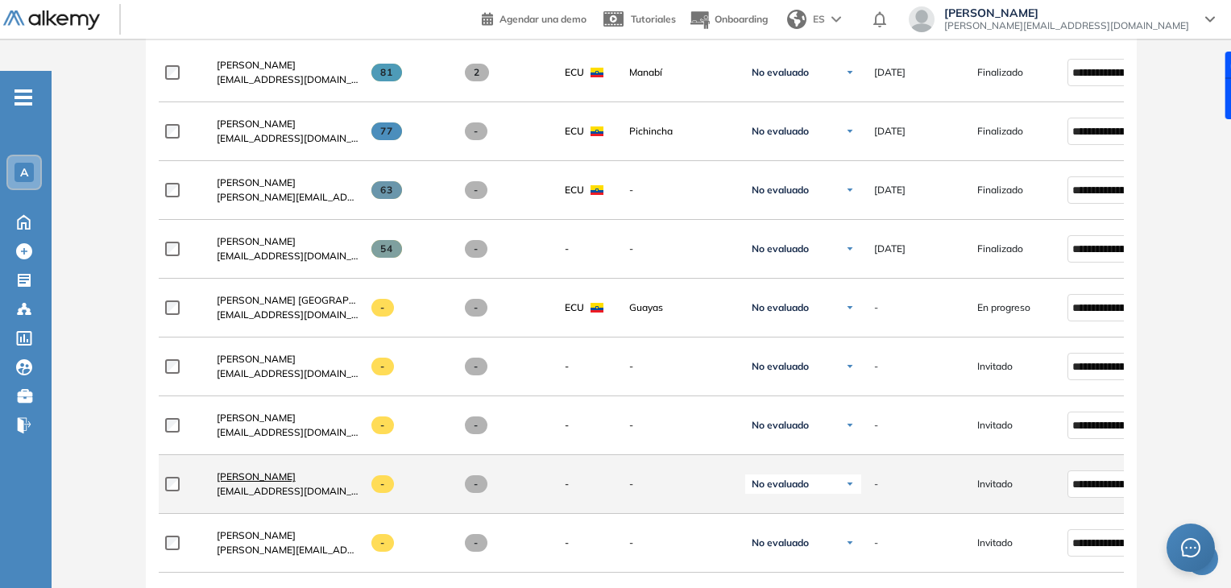
scroll to position [519, 0]
